Goal: Check status: Check status

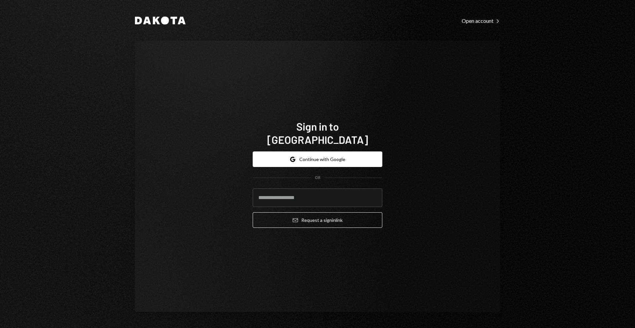
drag, startPoint x: 324, startPoint y: 144, endPoint x: 330, endPoint y: 148, distance: 6.8
click at [324, 146] on div "Google Continue with Google OR Email Request a sign in link" at bounding box center [318, 189] width 130 height 87
click at [330, 151] on button "Google Continue with Google" at bounding box center [318, 159] width 130 height 16
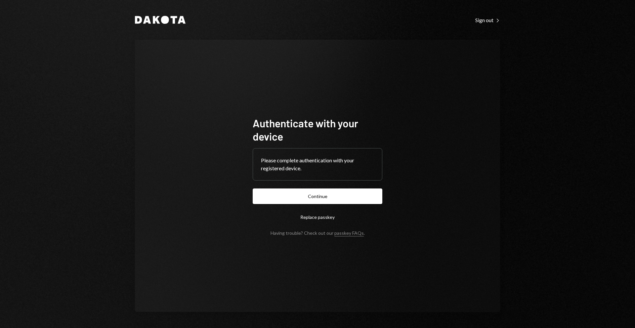
click at [344, 199] on button "Continue" at bounding box center [318, 196] width 130 height 16
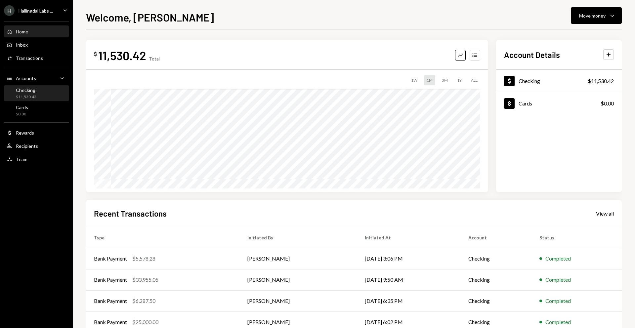
click at [33, 93] on div "Checking $11,530.42" at bounding box center [26, 93] width 20 height 13
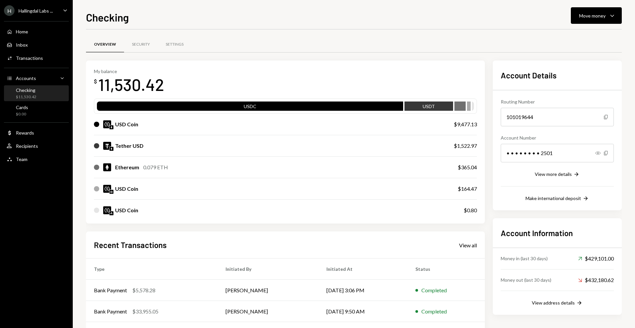
click at [386, 50] on div "Overview Security Settings" at bounding box center [353, 44] width 535 height 17
click at [386, 49] on div "Overview Security Settings" at bounding box center [353, 44] width 535 height 17
click at [421, 45] on div "Overview Security Settings" at bounding box center [353, 44] width 535 height 17
click at [393, 70] on div "My balance $ 11,530.42" at bounding box center [285, 81] width 383 height 26
